Goal: Task Accomplishment & Management: Manage account settings

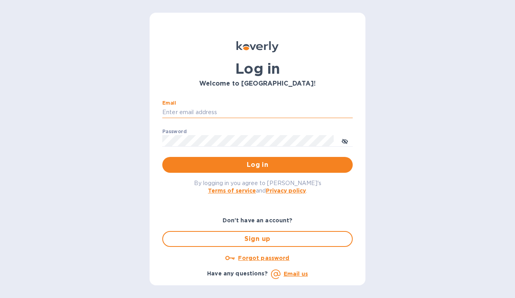
click at [180, 113] on input "Email" at bounding box center [257, 113] width 190 height 12
type input "david@wineSF.com"
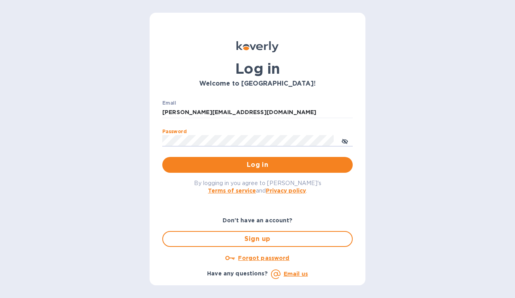
click at [162, 157] on button "Log in" at bounding box center [257, 165] width 190 height 16
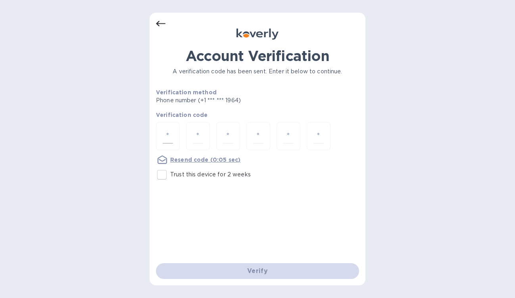
click at [168, 137] on input "number" at bounding box center [168, 136] width 10 height 15
type input "5"
type input "6"
type input "2"
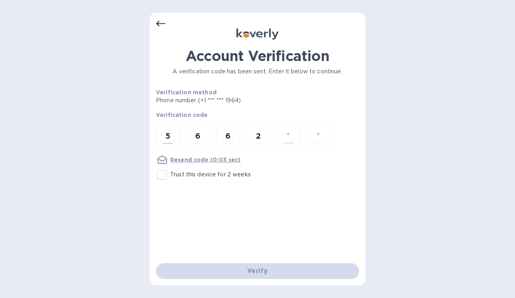
type input "8"
type input "1"
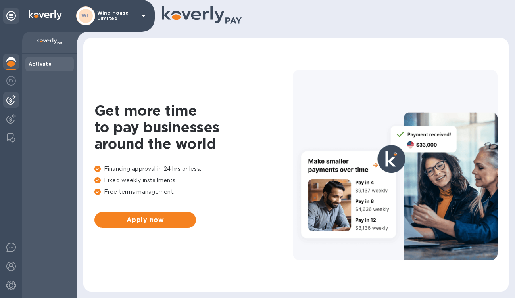
click at [10, 100] on img at bounding box center [11, 100] width 10 height 10
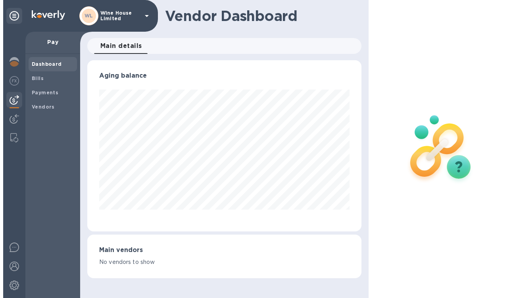
scroll to position [171, 274]
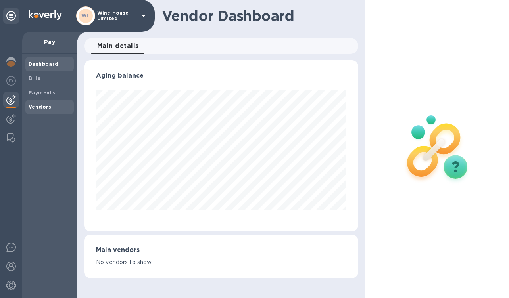
click at [35, 102] on div "Vendors" at bounding box center [49, 107] width 48 height 14
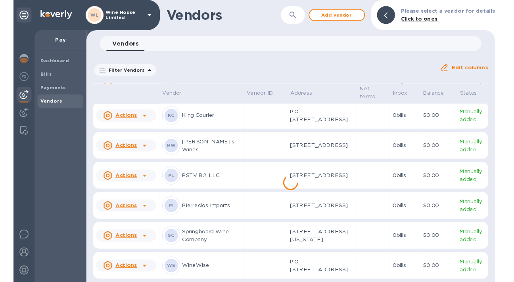
scroll to position [298, 0]
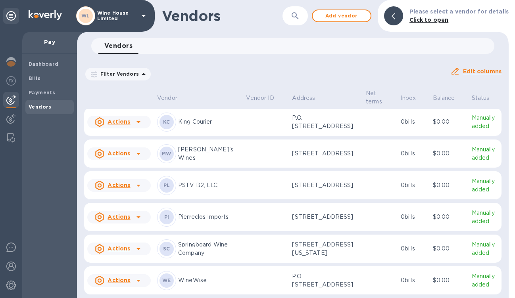
click at [217, 45] on div "Vendors 0" at bounding box center [296, 46] width 396 height 16
click at [299, 15] on icon "button" at bounding box center [295, 16] width 10 height 10
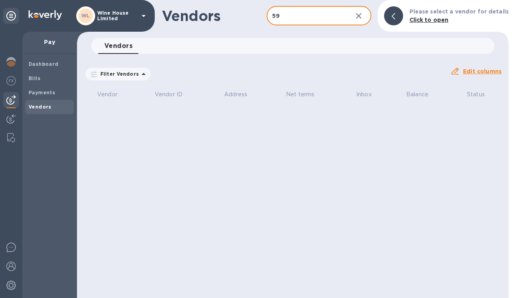
type input "5"
type input "v"
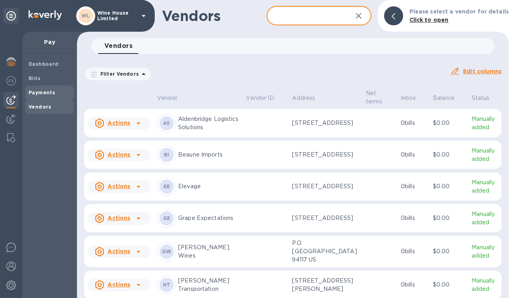
click at [35, 91] on b "Payments" at bounding box center [42, 93] width 27 height 6
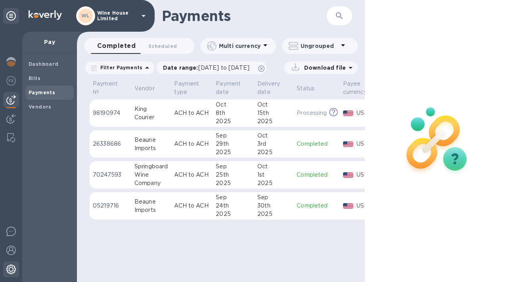
click at [11, 267] on img at bounding box center [11, 270] width 10 height 10
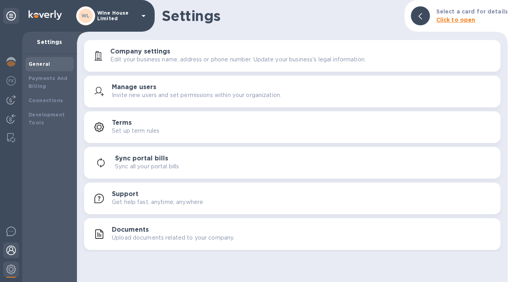
click at [10, 246] on img at bounding box center [11, 251] width 10 height 10
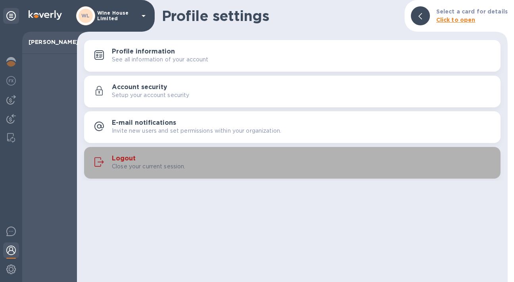
click at [123, 157] on h3 "Logout" at bounding box center [124, 159] width 24 height 8
